Goal: Book appointment/travel/reservation

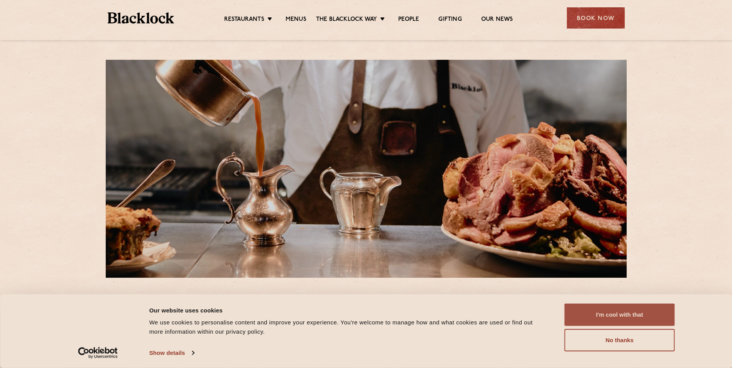
click at [630, 312] on button "I'm cool with that" at bounding box center [619, 315] width 110 height 22
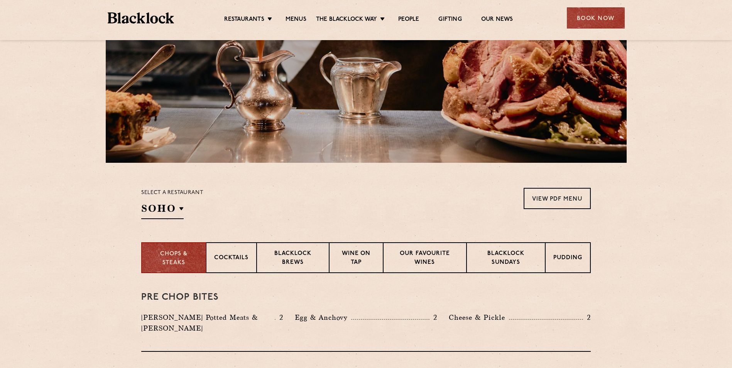
scroll to position [116, 0]
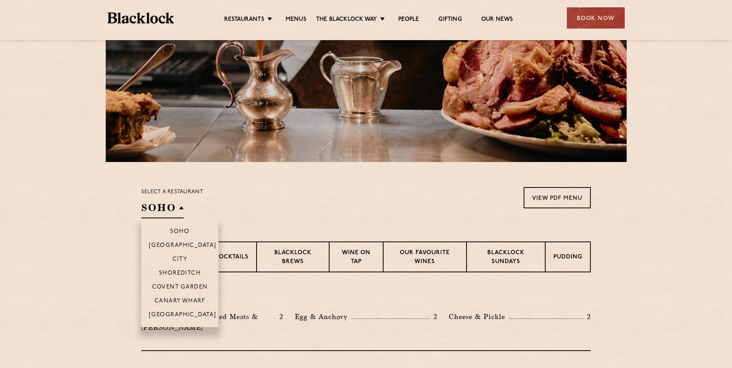
click at [169, 211] on h2 "SOHO" at bounding box center [162, 209] width 42 height 17
click at [181, 316] on p "[GEOGRAPHIC_DATA]" at bounding box center [183, 316] width 68 height 8
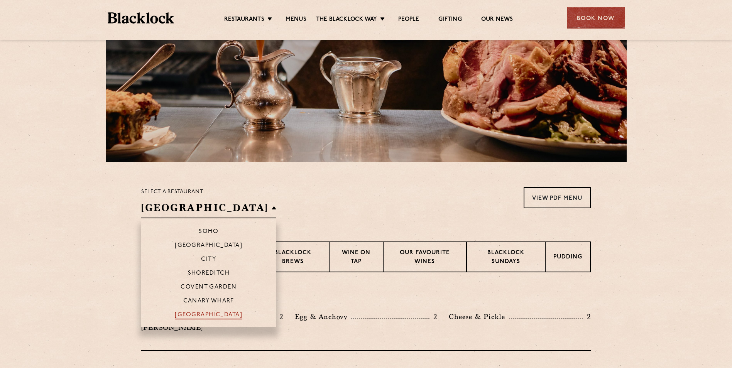
click at [191, 313] on p "[GEOGRAPHIC_DATA]" at bounding box center [209, 316] width 68 height 8
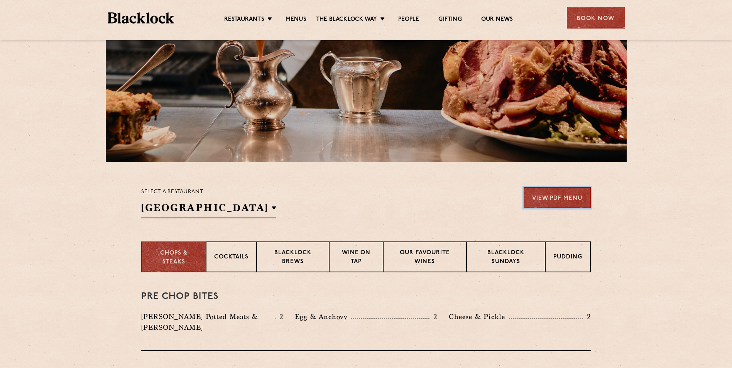
click at [573, 201] on link "View PDF Menu" at bounding box center [556, 197] width 67 height 21
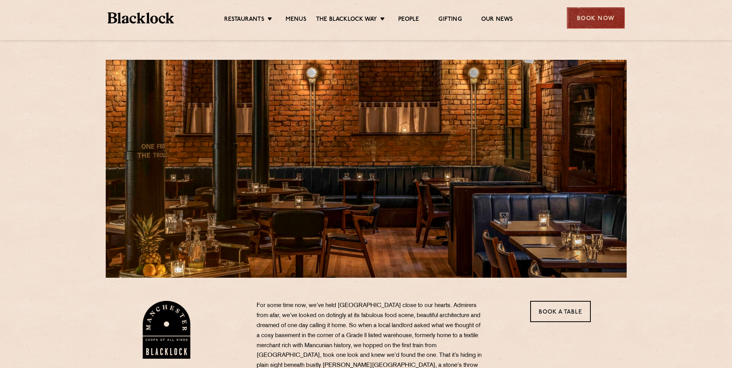
click at [596, 21] on div "Book Now" at bounding box center [596, 17] width 58 height 21
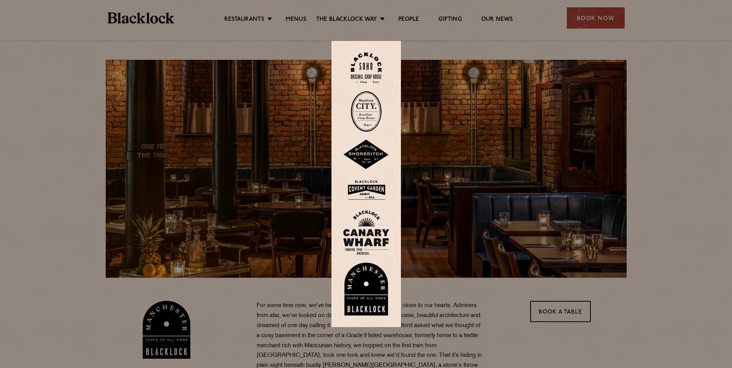
click at [366, 294] on img at bounding box center [366, 289] width 46 height 53
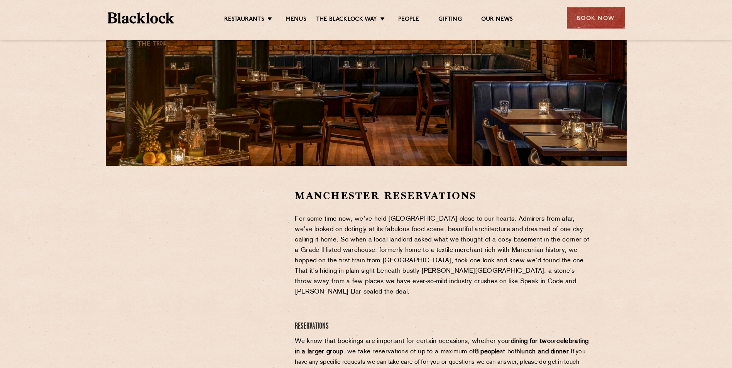
scroll to position [116, 0]
